Goal: Transaction & Acquisition: Book appointment/travel/reservation

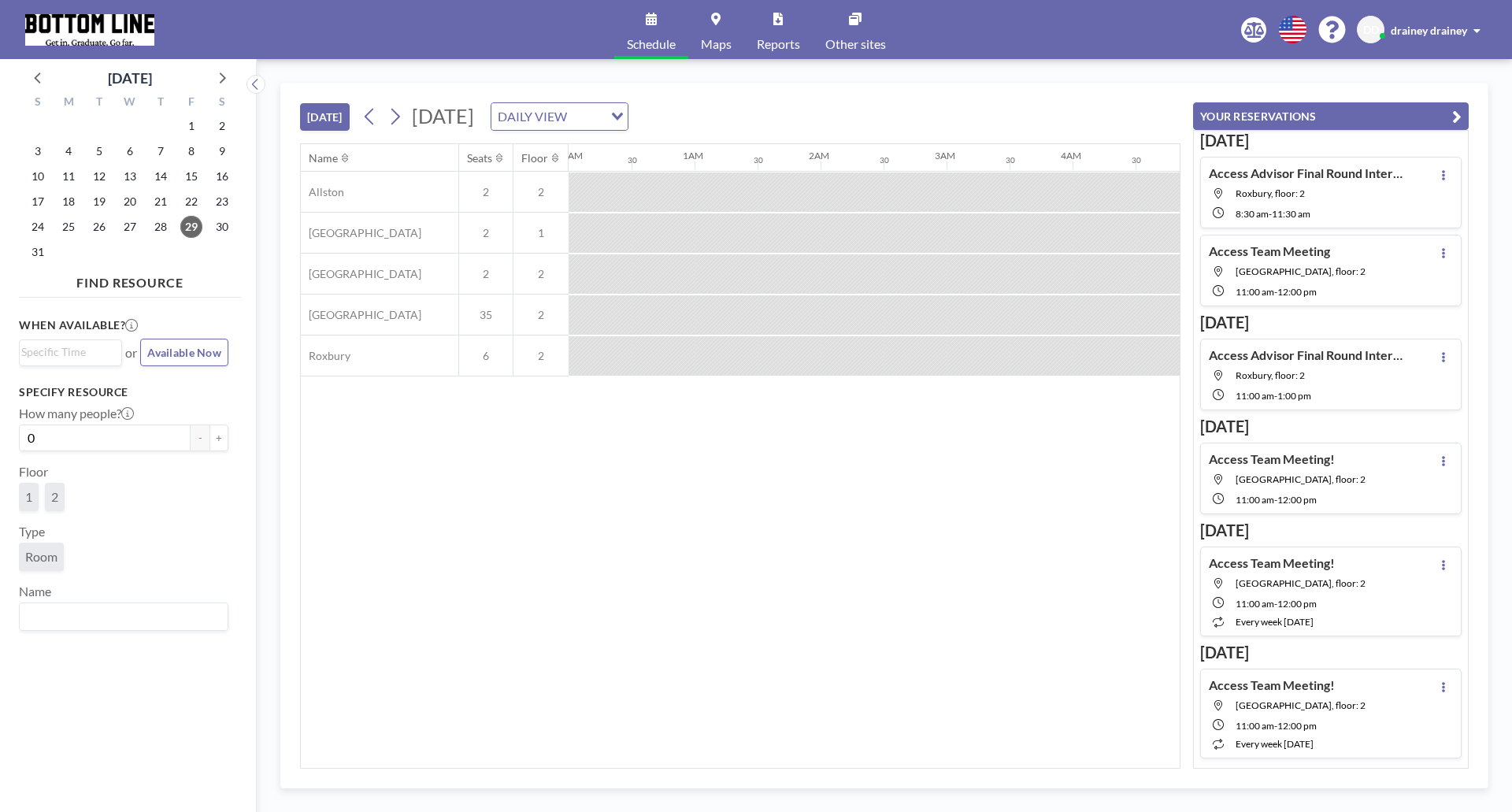
scroll to position [0, 2016]
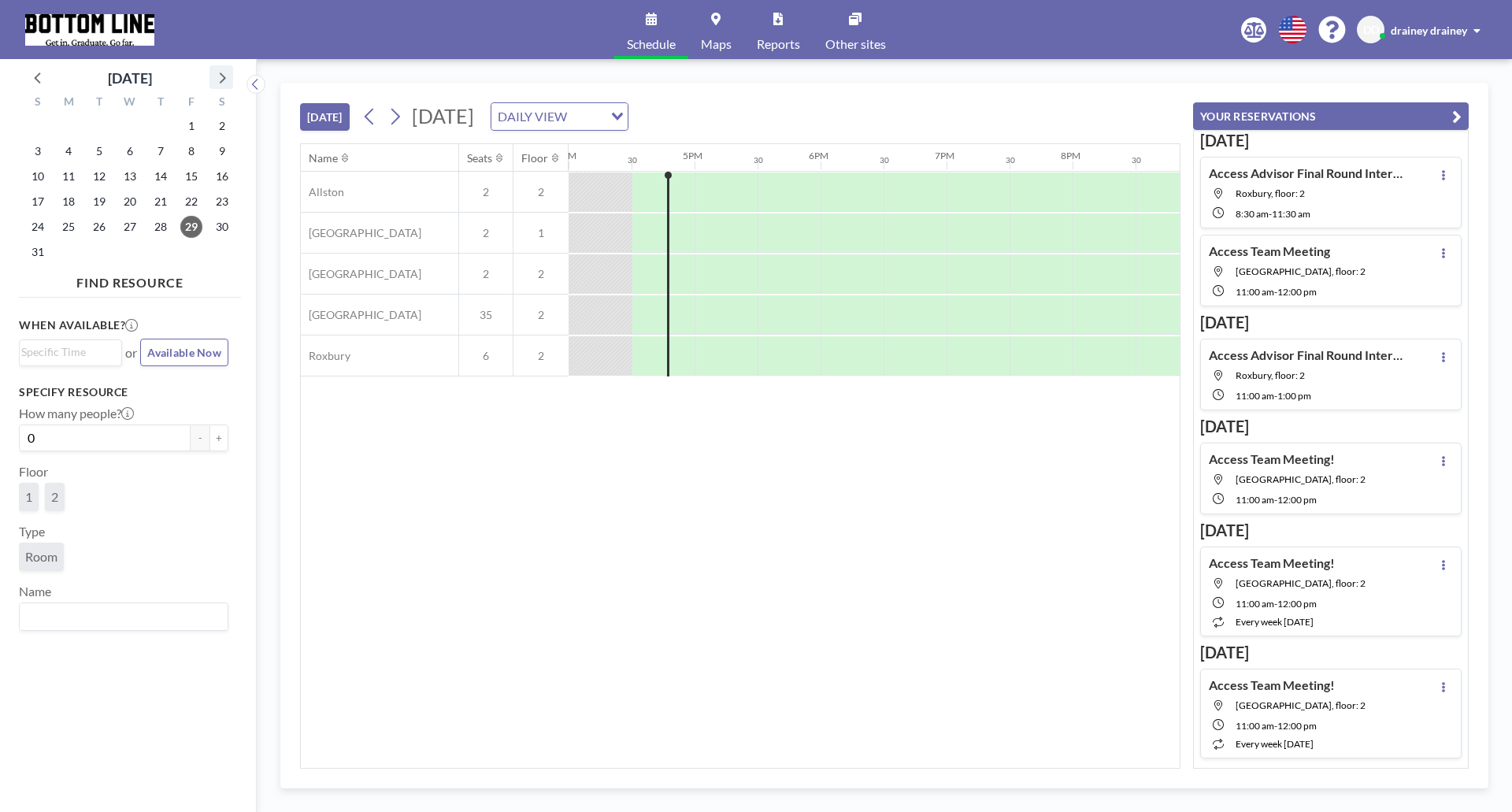
click at [216, 73] on icon at bounding box center [221, 77] width 20 height 20
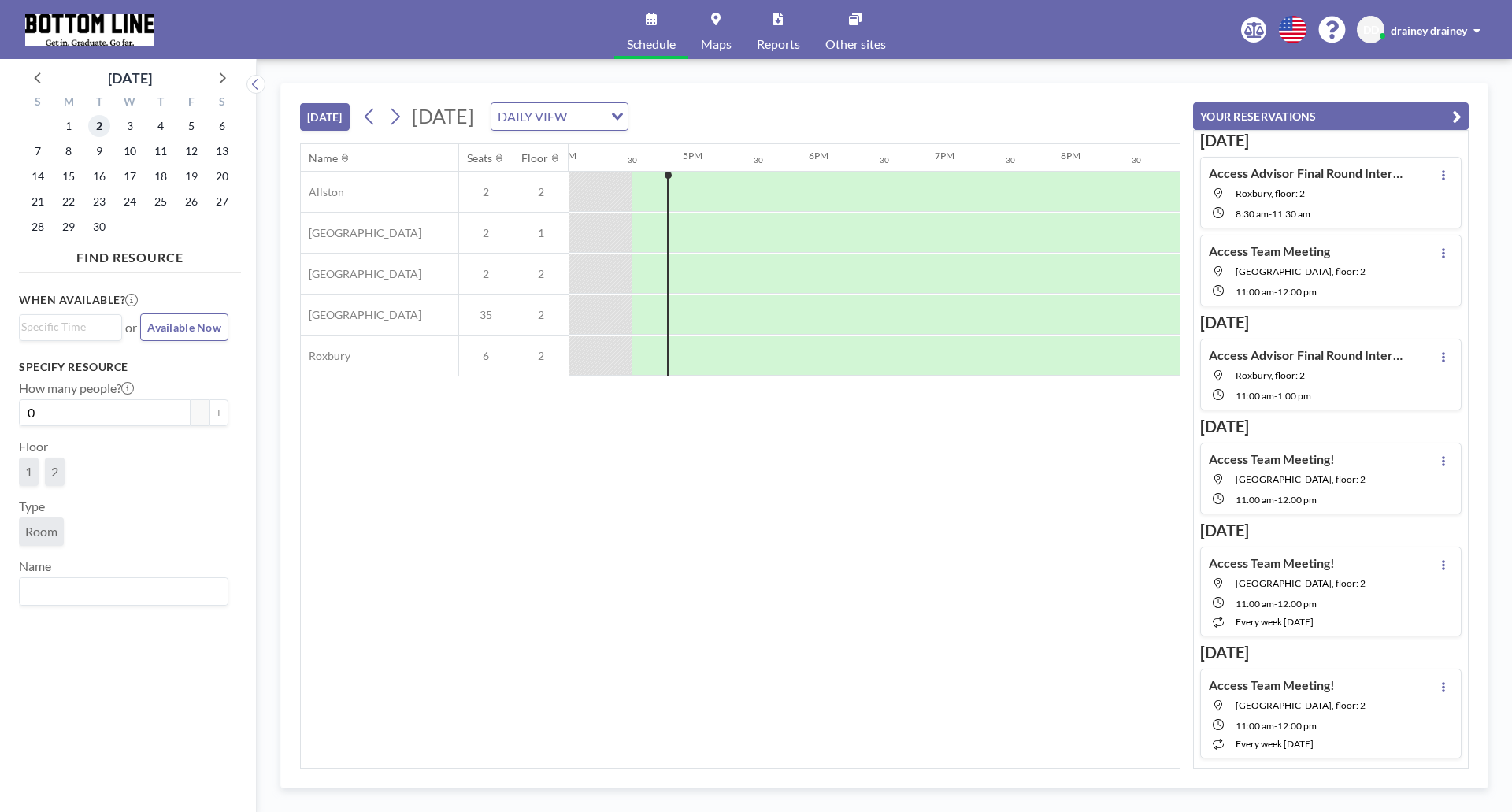
click at [97, 129] on span "2" at bounding box center [99, 126] width 22 height 22
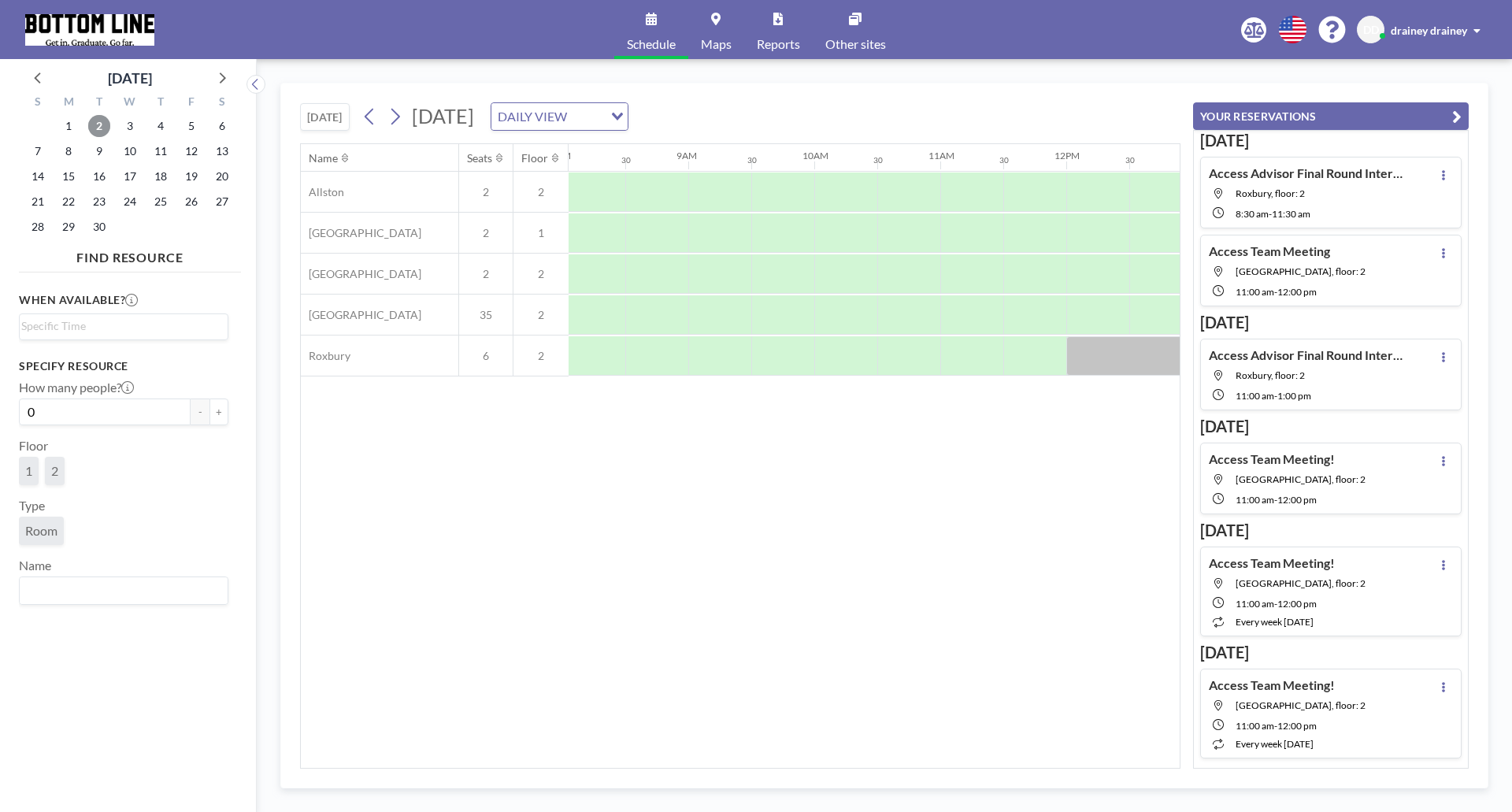
scroll to position [0, 1009]
click at [707, 357] on div at bounding box center [726, 356] width 63 height 39
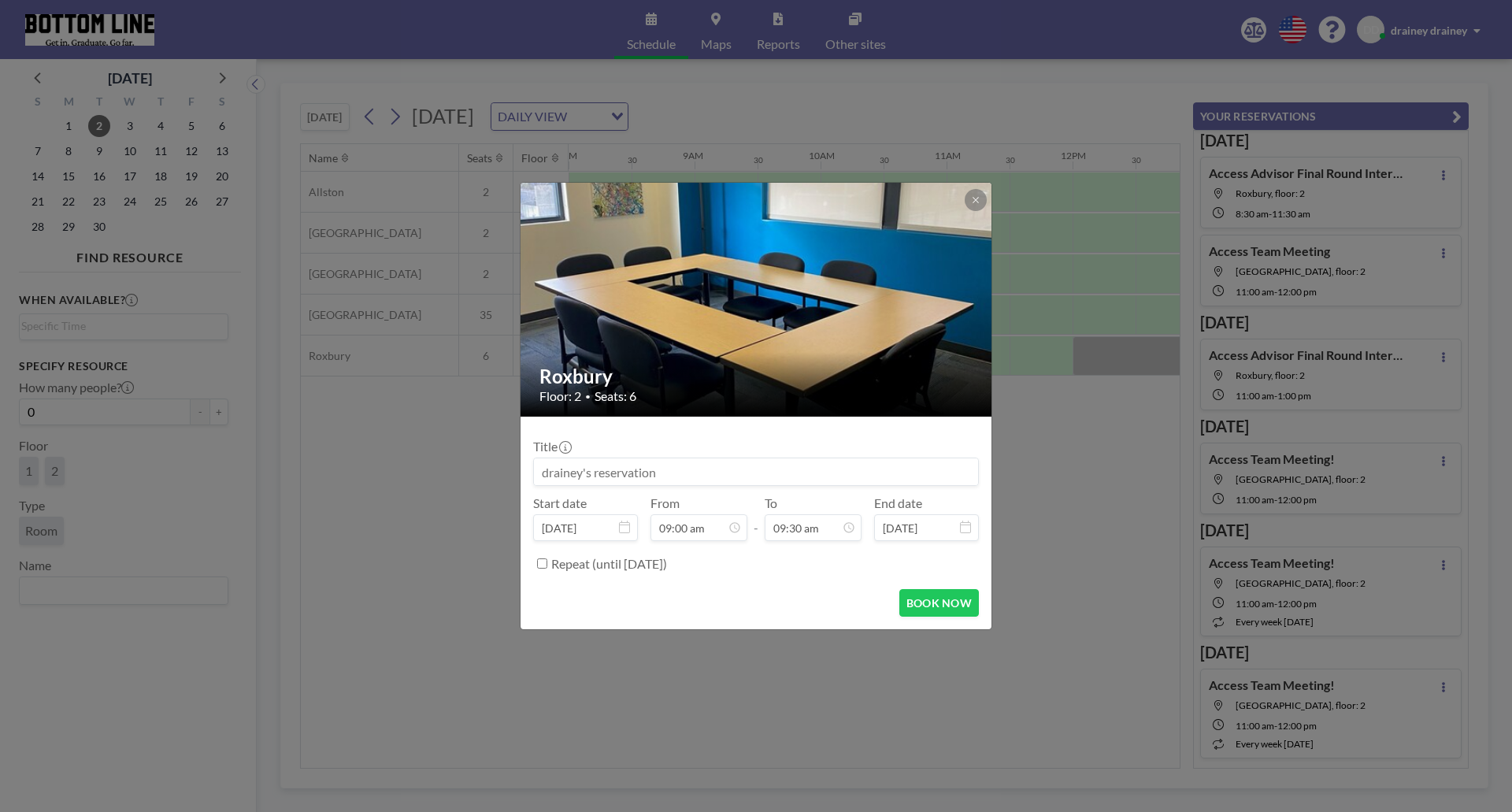
click at [681, 472] on input at bounding box center [756, 471] width 444 height 27
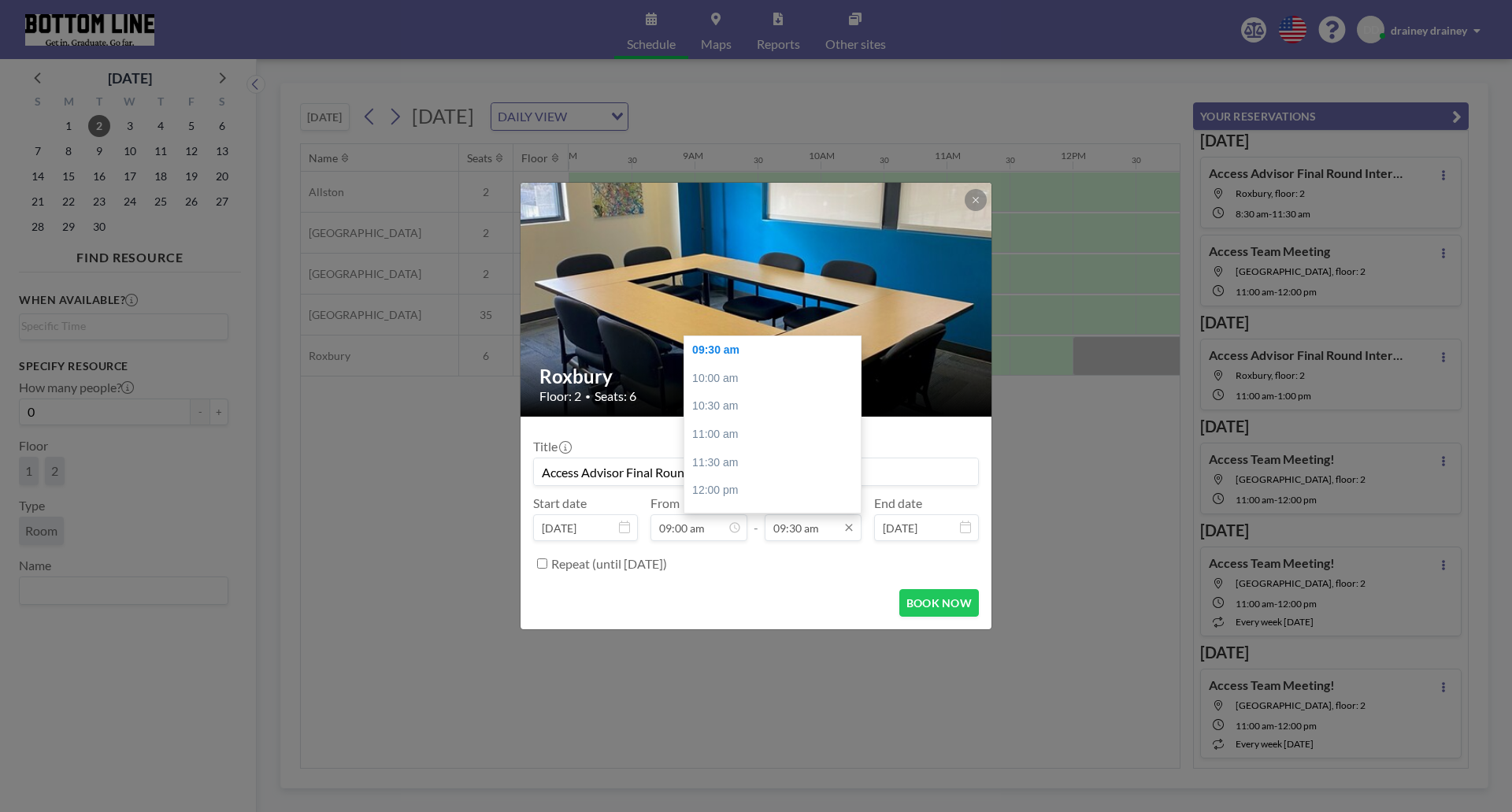
type input "Access Advisor Final Round Interview"
click at [825, 527] on input "09:30 am" at bounding box center [813, 527] width 97 height 27
click at [793, 429] on div "11:00 am" at bounding box center [776, 434] width 184 height 28
type input "11:00 am"
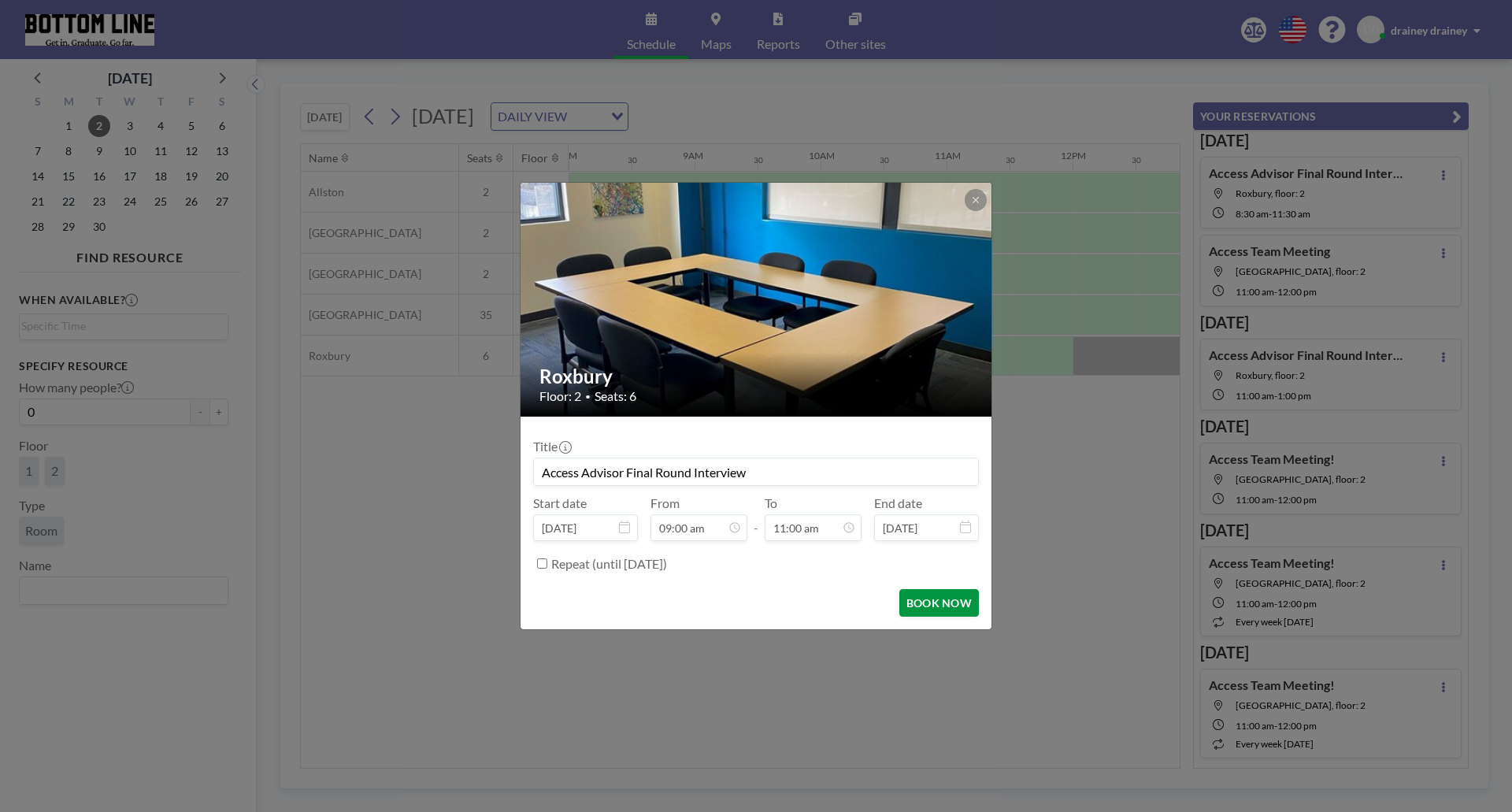
click at [950, 607] on button "BOOK NOW" at bounding box center [939, 603] width 80 height 27
